Goal: Entertainment & Leisure: Consume media (video, audio)

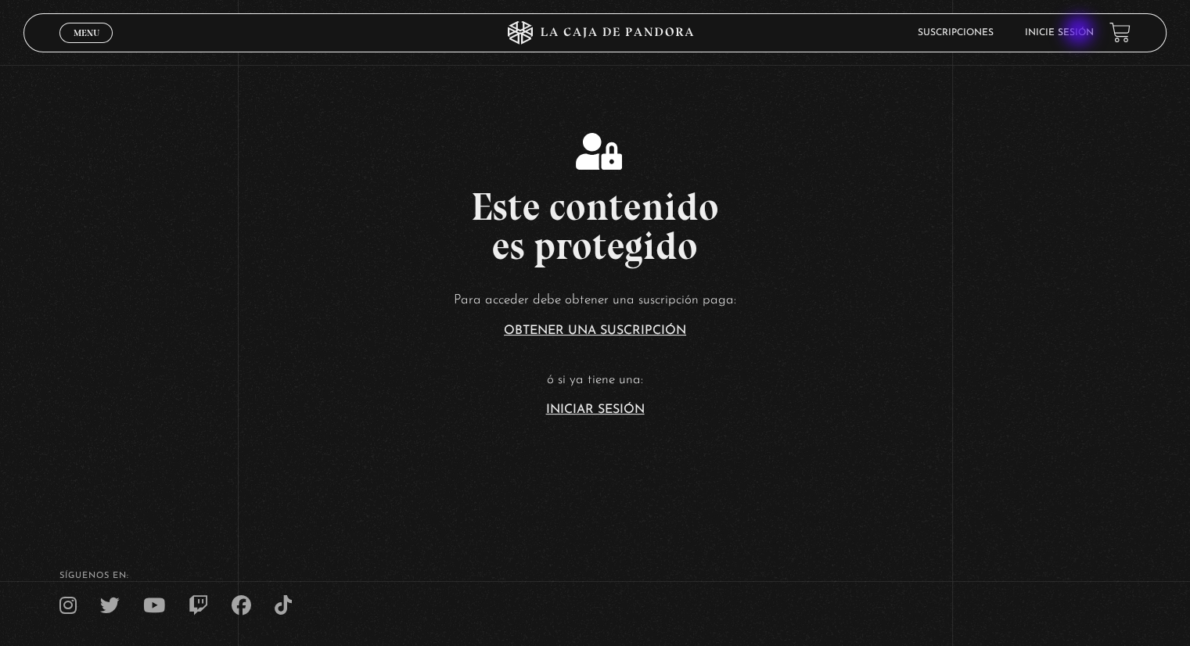
click at [1080, 32] on link "Inicie sesión" at bounding box center [1059, 32] width 69 height 9
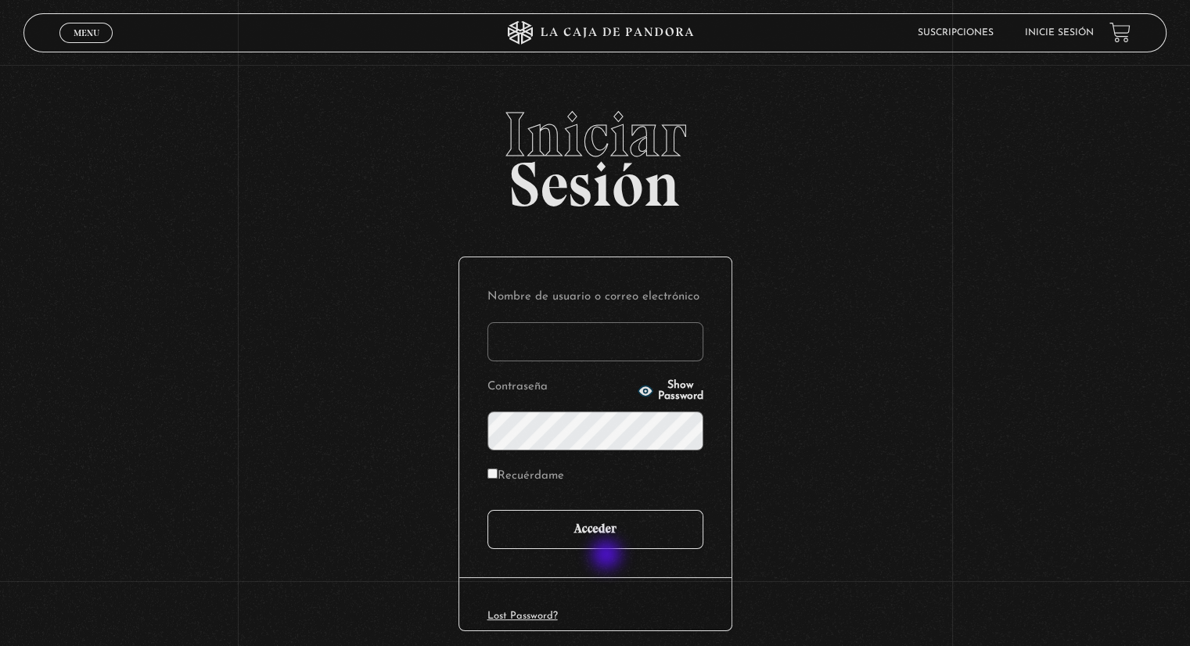
type input "yacuna@castillo.cr"
click at [613, 537] on input "Acceder" at bounding box center [595, 529] width 216 height 39
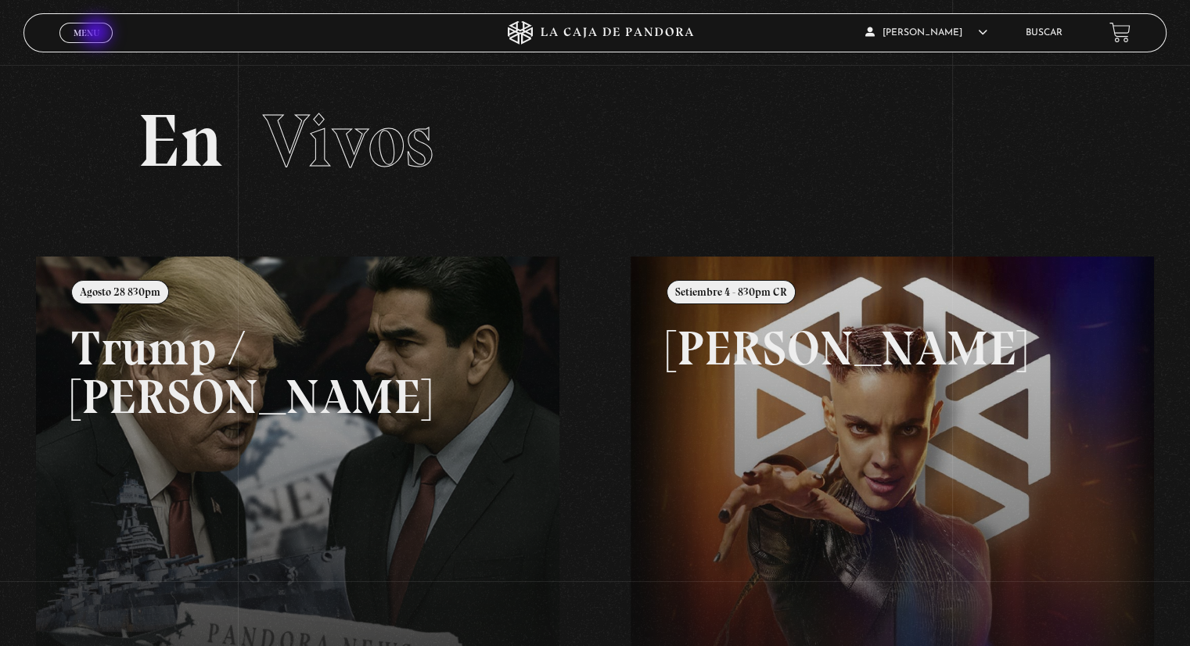
click at [98, 34] on span "Menu" at bounding box center [87, 32] width 26 height 9
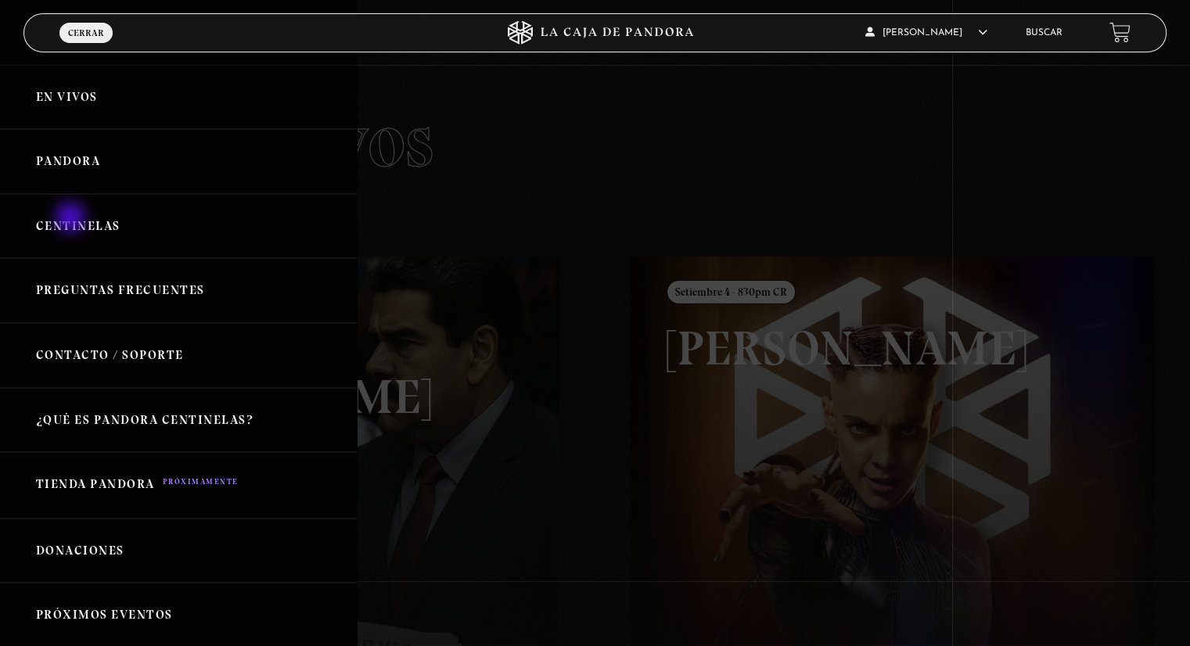
click at [72, 219] on link "Centinelas" at bounding box center [178, 226] width 357 height 65
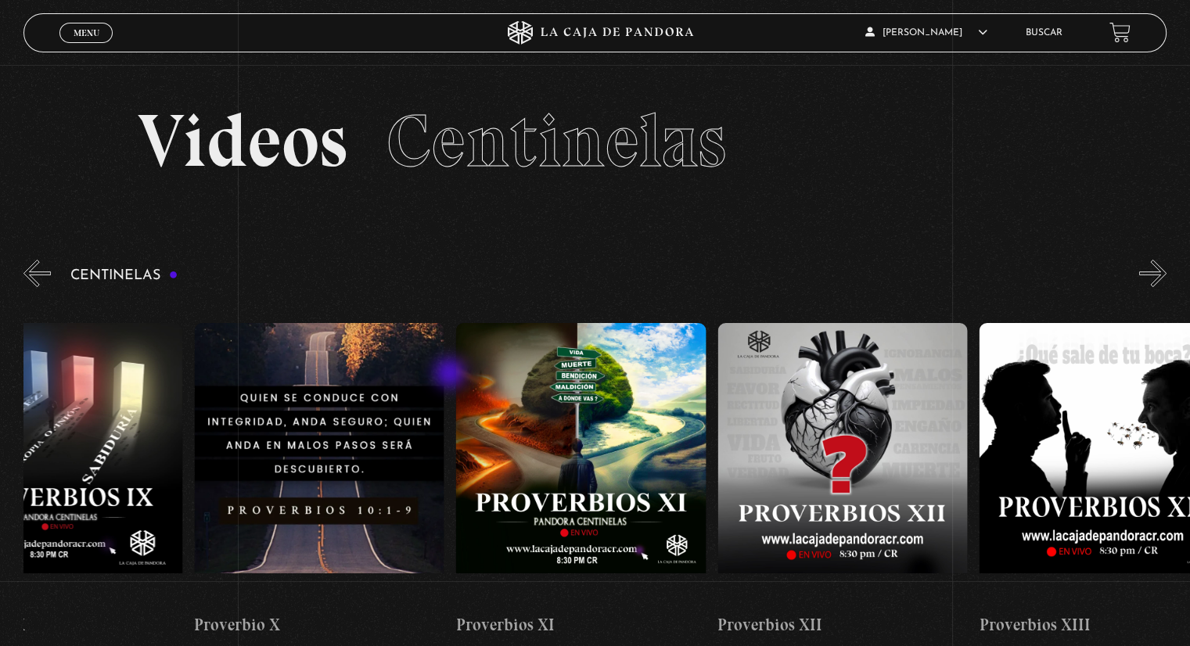
drag, startPoint x: 1045, startPoint y: 435, endPoint x: 451, endPoint y: 375, distance: 596.7
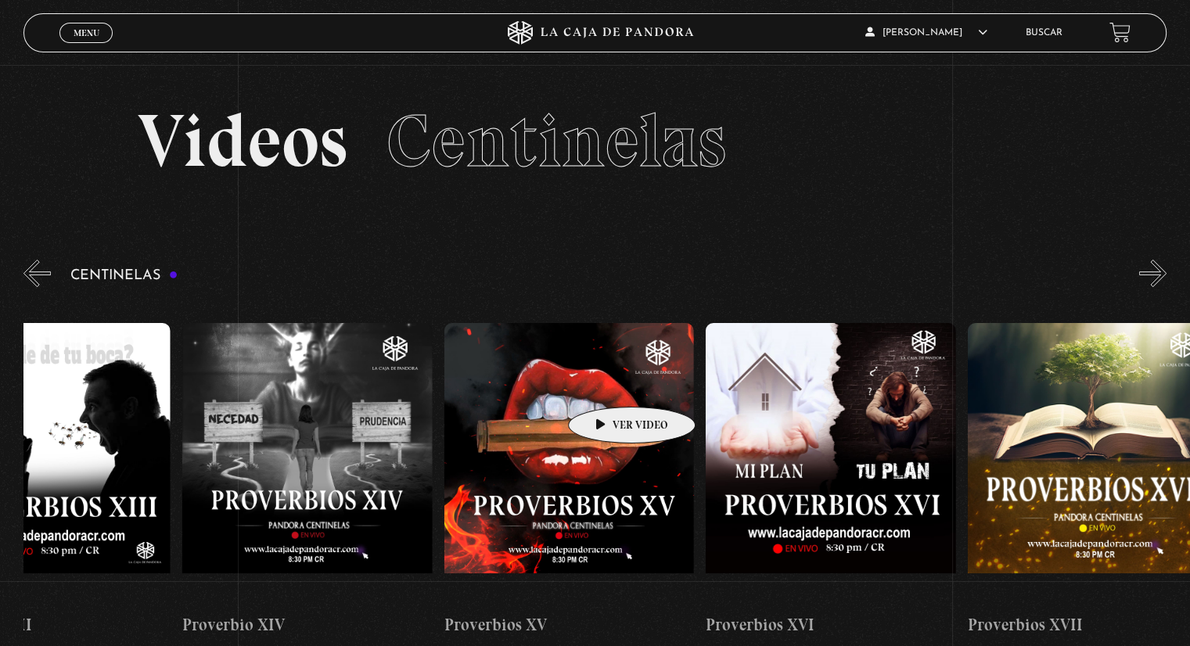
scroll to position [0, 3543]
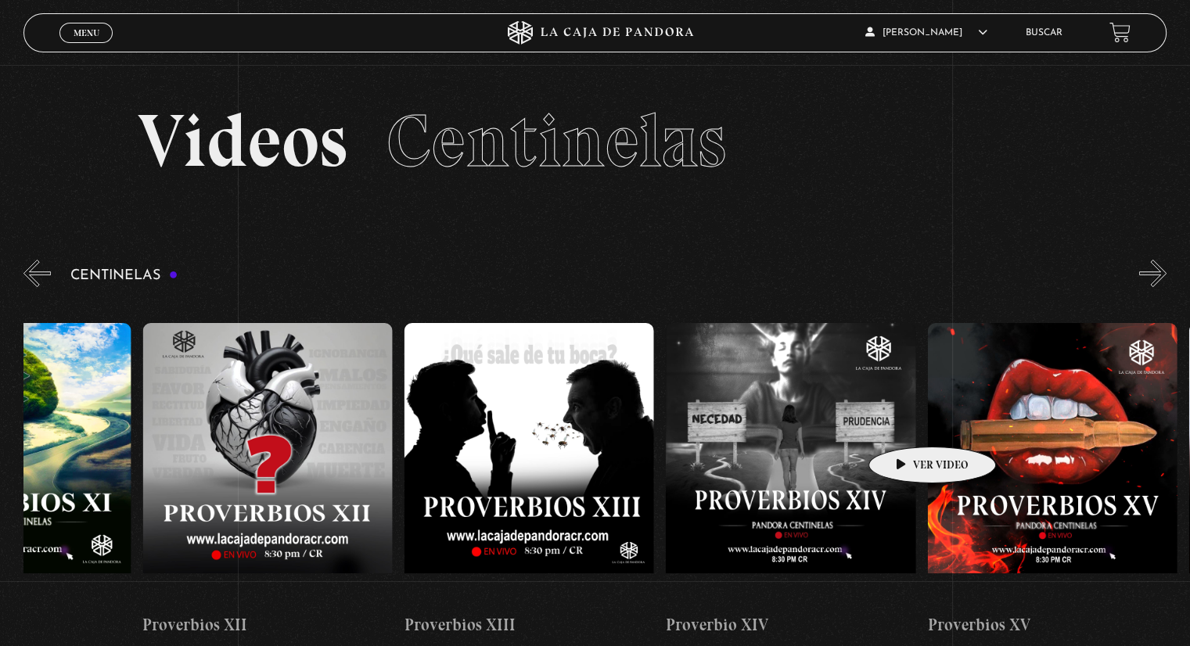
drag, startPoint x: 1022, startPoint y: 365, endPoint x: 907, endPoint y: 423, distance: 128.4
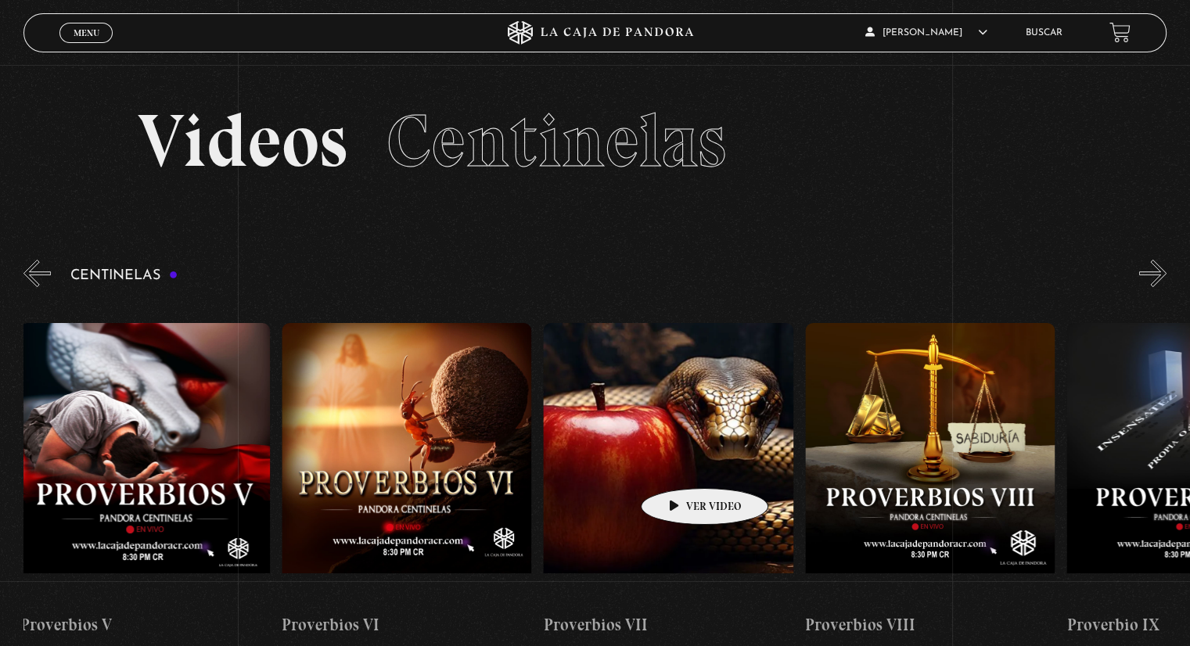
scroll to position [0, 1699]
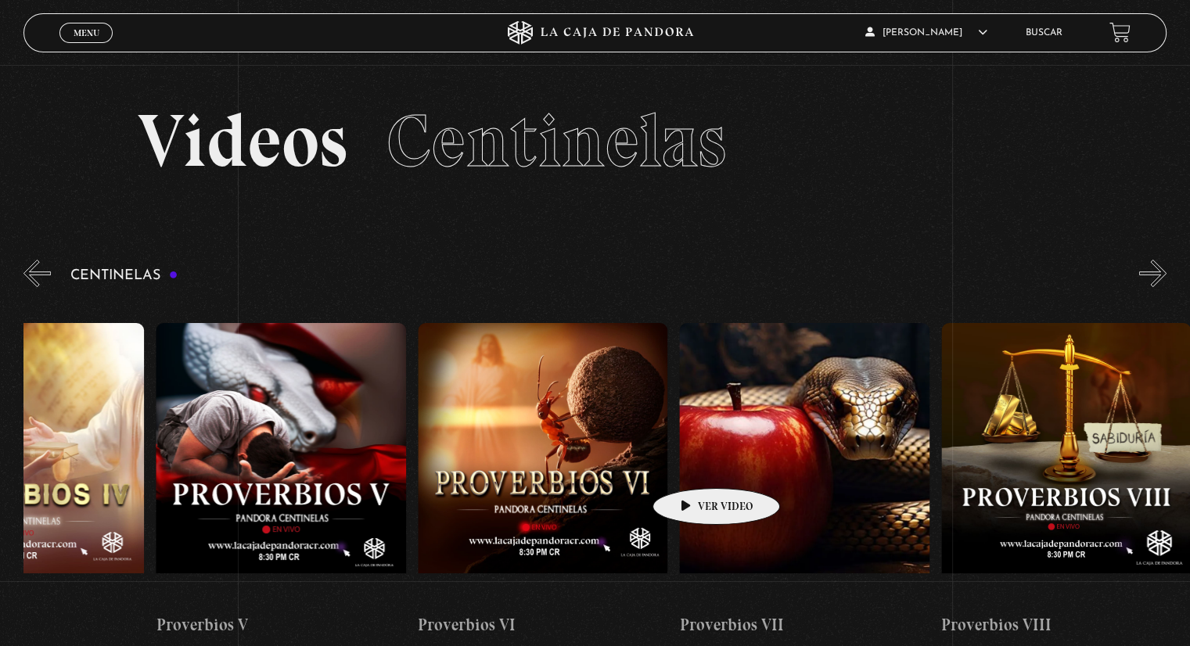
drag, startPoint x: 322, startPoint y: 440, endPoint x: 691, endPoint y: 465, distance: 370.0
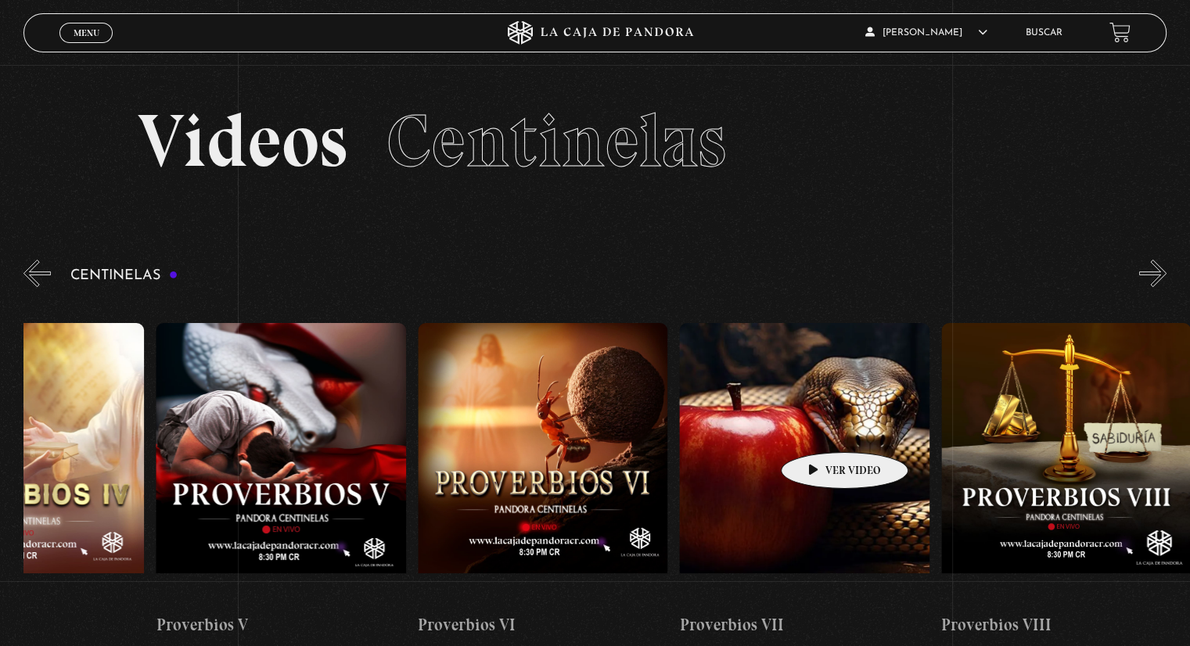
click at [820, 429] on figure at bounding box center [804, 464] width 250 height 282
